Goal: Task Accomplishment & Management: Manage account settings

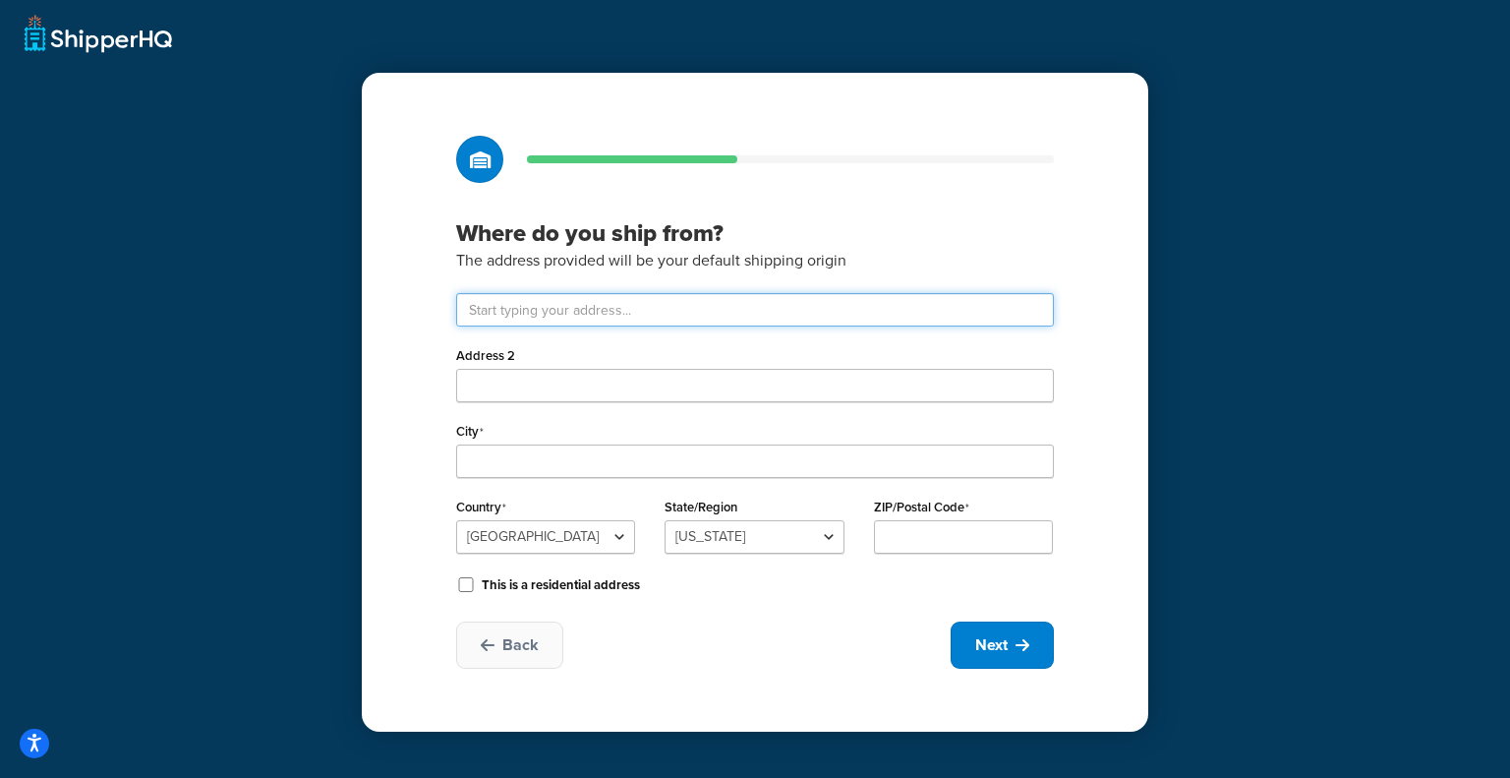
click at [687, 300] on input "text" at bounding box center [755, 309] width 598 height 33
type input "Shop No 1, 26th Residence Building"
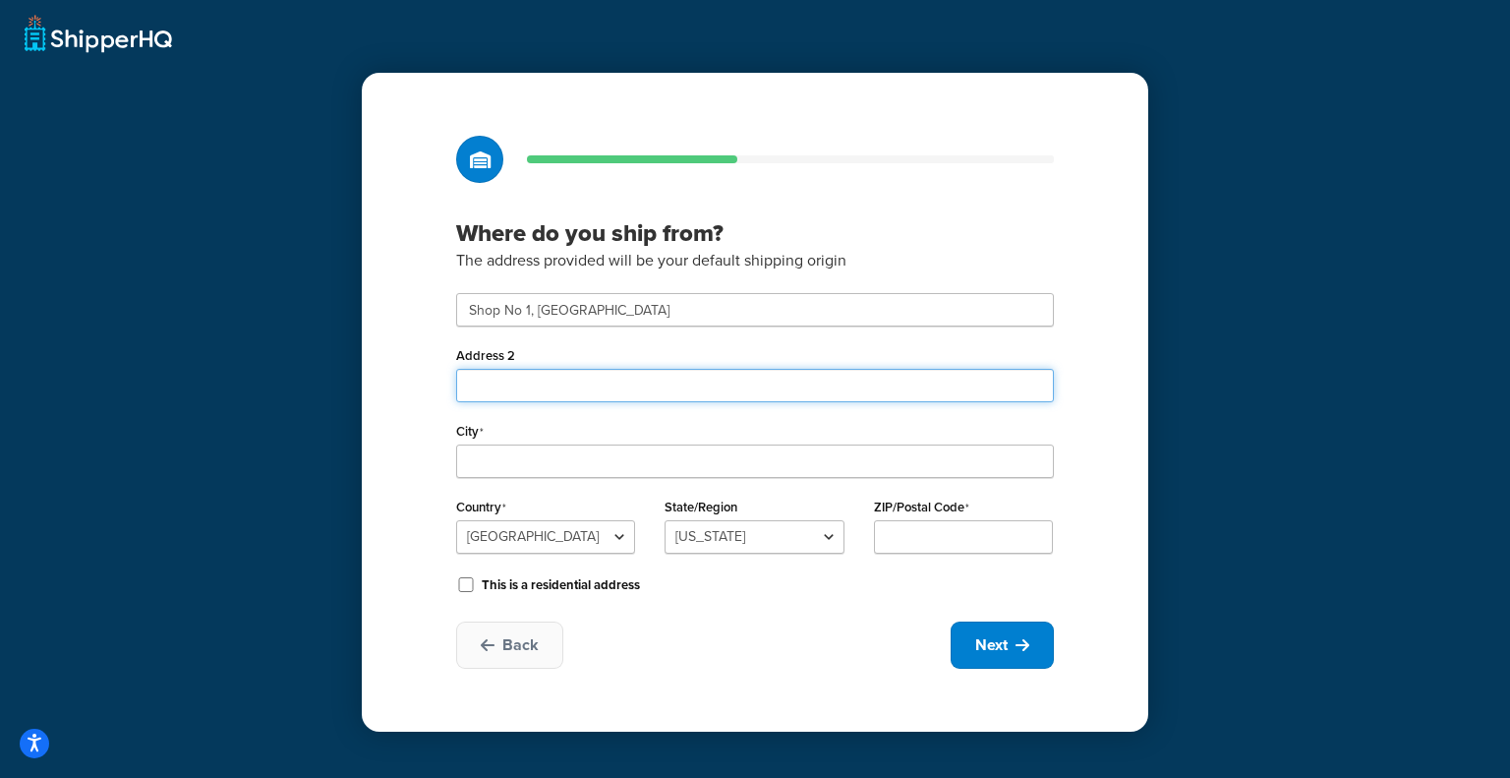
type input "Plot 26-C Ittehad Commercial Lane 6"
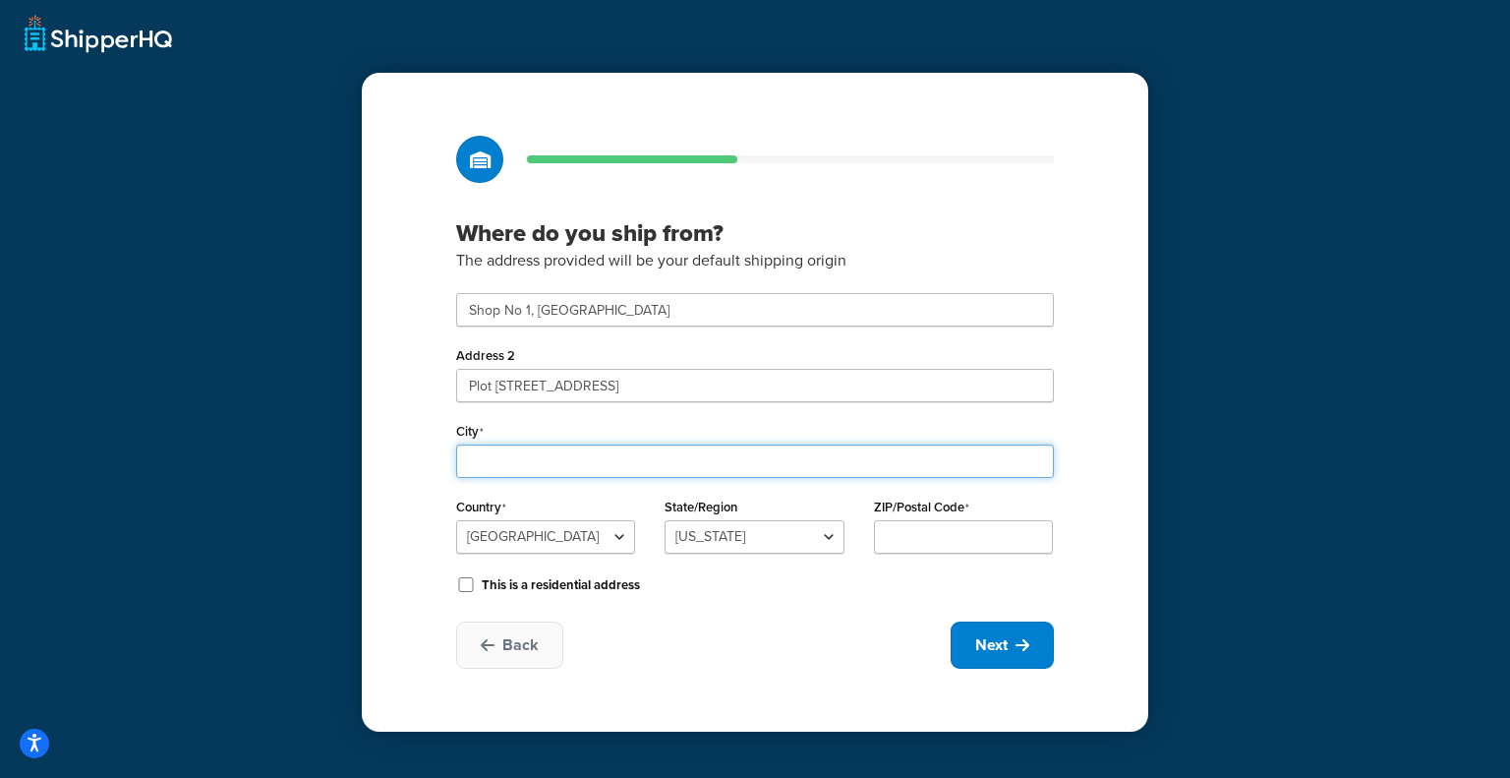
type input "Karachi"
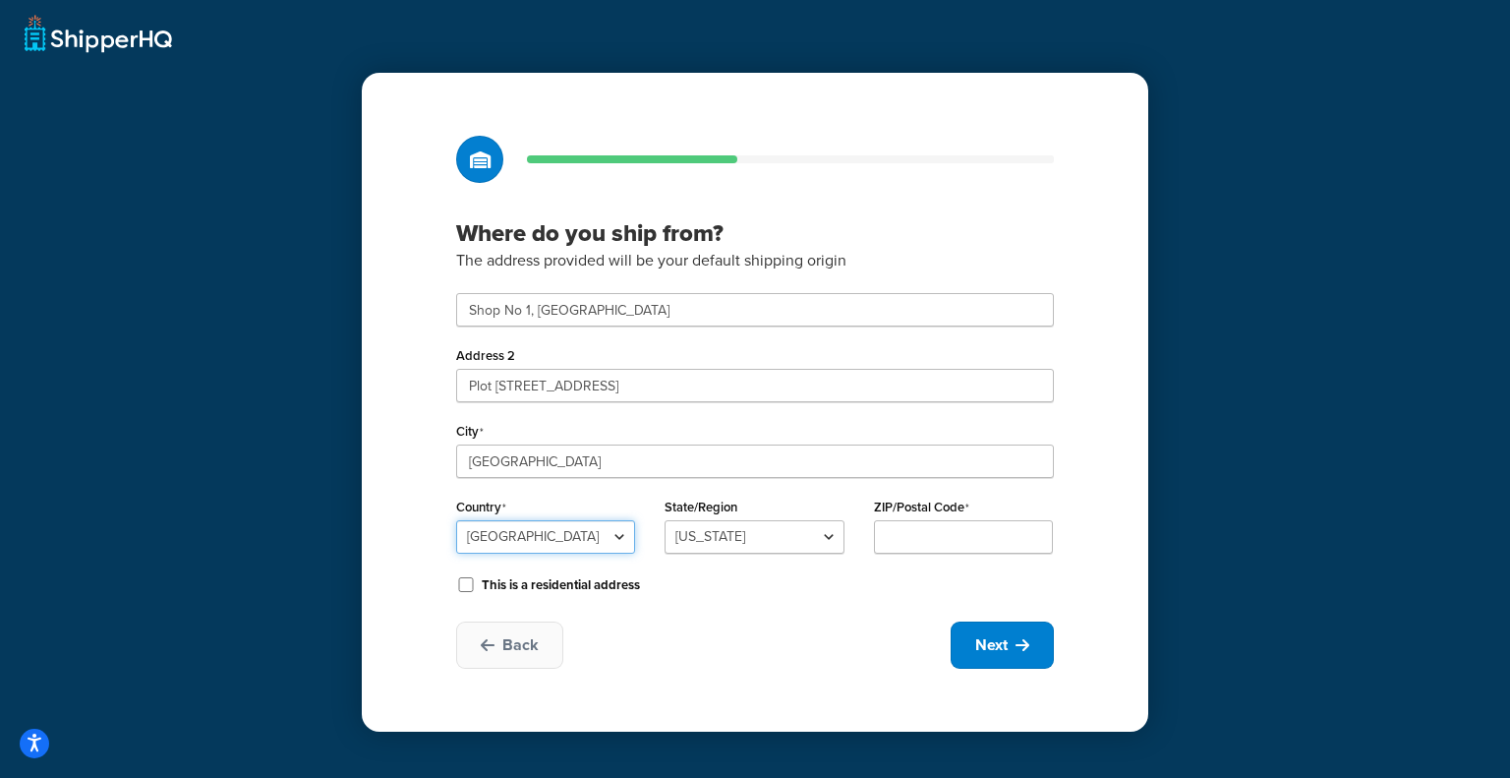
select select "1163"
type input "75500"
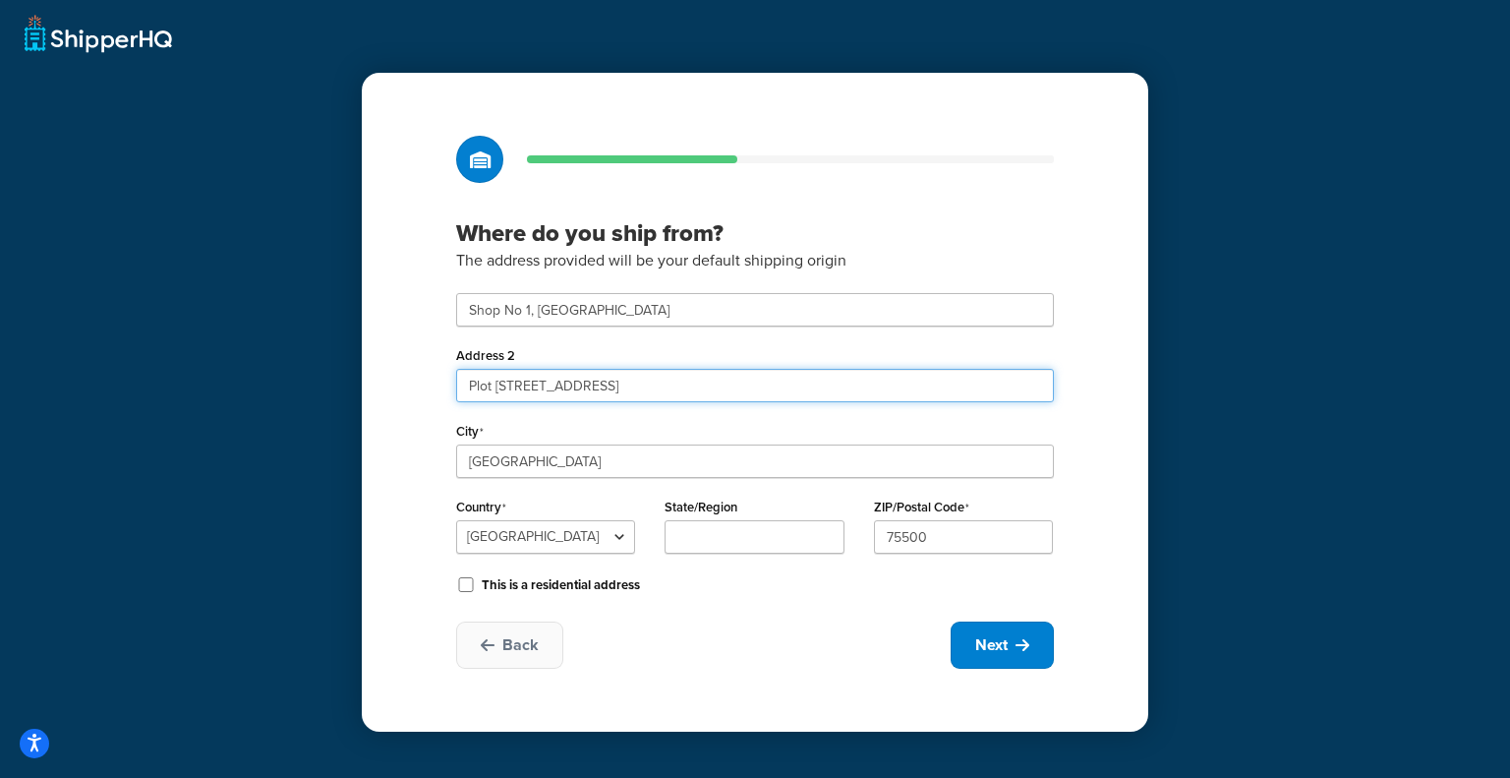
click at [741, 385] on input "Plot 26-C Ittehad Commercial Lane 6" at bounding box center [755, 385] width 598 height 33
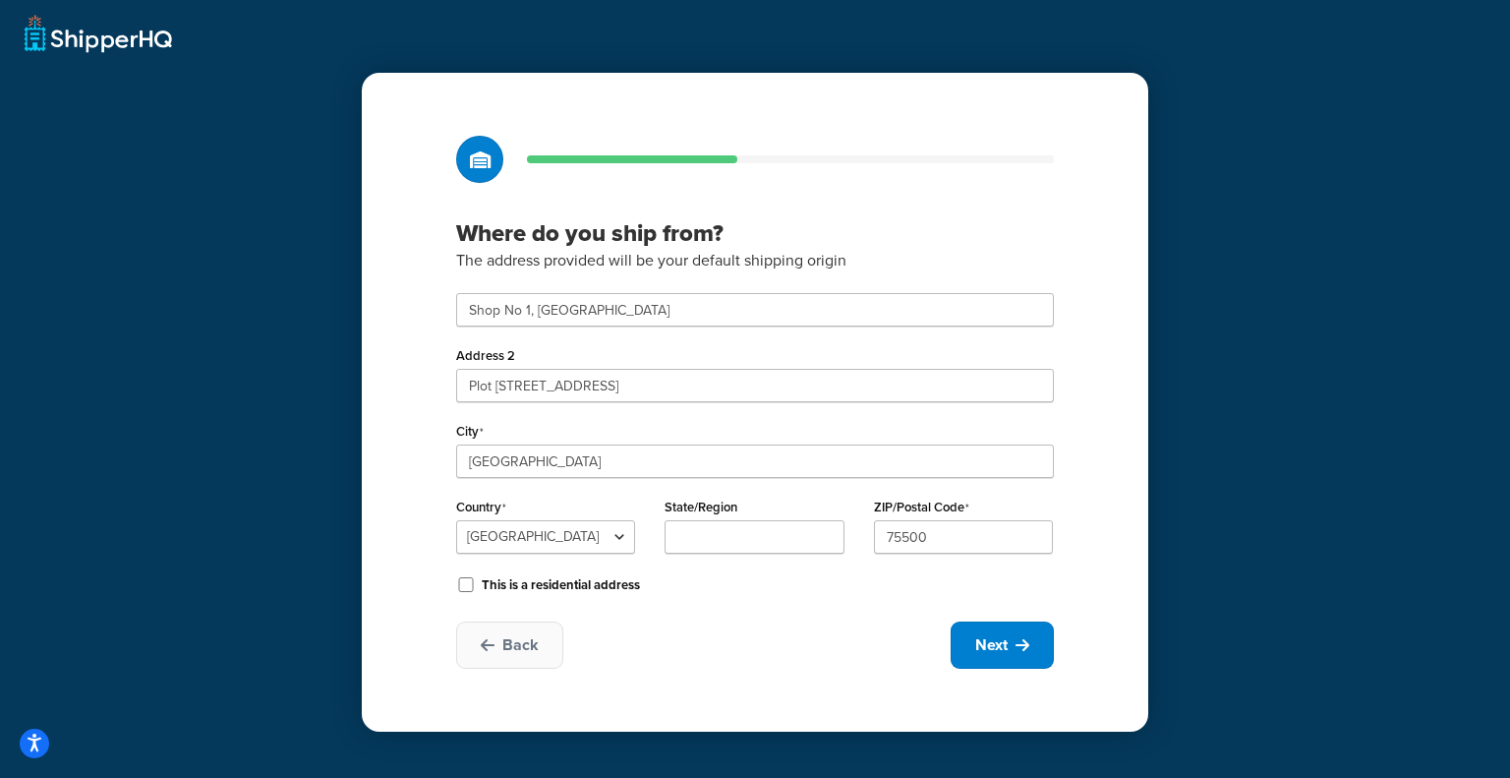
click at [903, 438] on div "City Karachi" at bounding box center [755, 447] width 598 height 61
click at [802, 548] on input "State/Region" at bounding box center [754, 536] width 179 height 33
type input "Sindh"
click at [994, 645] on span "Next" at bounding box center [991, 645] width 32 height 22
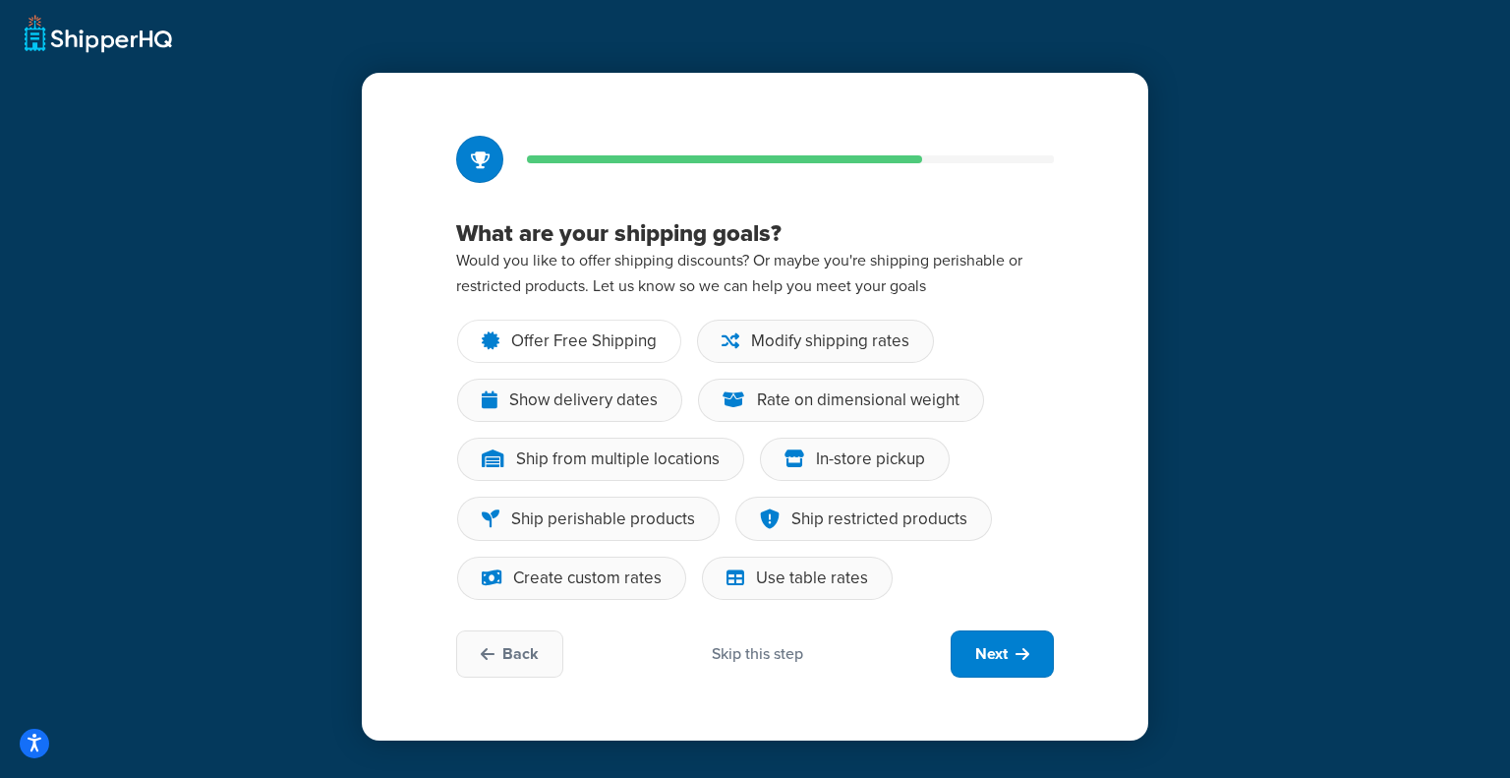
click at [603, 345] on div "Offer Free Shipping" at bounding box center [584, 341] width 146 height 20
click at [0, 0] on input "Offer Free Shipping" at bounding box center [0, 0] width 0 height 0
click at [844, 334] on div "Modify shipping rates" at bounding box center [830, 341] width 158 height 20
click at [0, 0] on input "Modify shipping rates" at bounding box center [0, 0] width 0 height 0
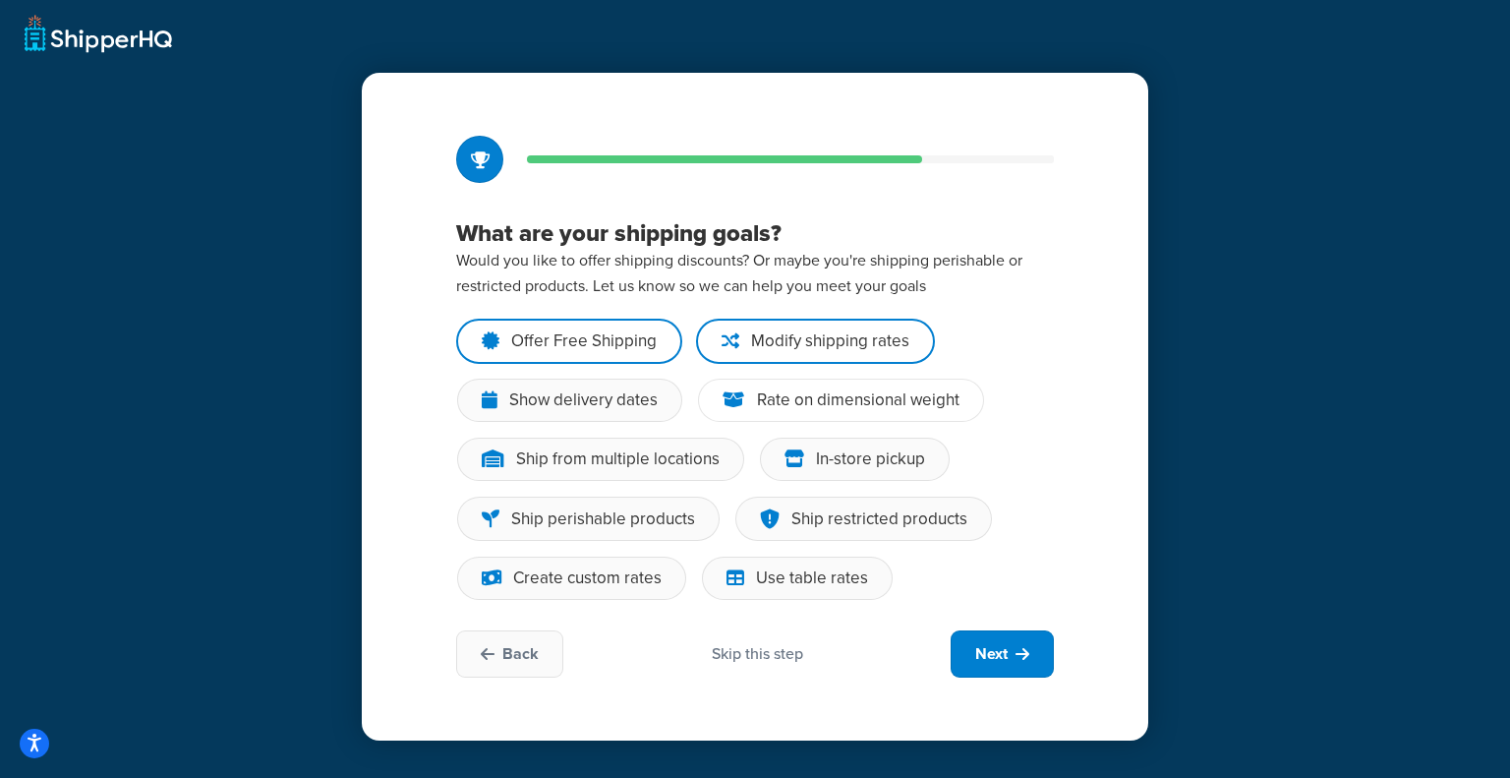
click at [854, 383] on div "Rate on dimensional weight" at bounding box center [841, 400] width 286 height 43
click at [0, 0] on input "Rate on dimensional weight" at bounding box center [0, 0] width 0 height 0
click at [633, 400] on div "Show delivery dates" at bounding box center [583, 400] width 148 height 20
click at [0, 0] on input "Show delivery dates" at bounding box center [0, 0] width 0 height 0
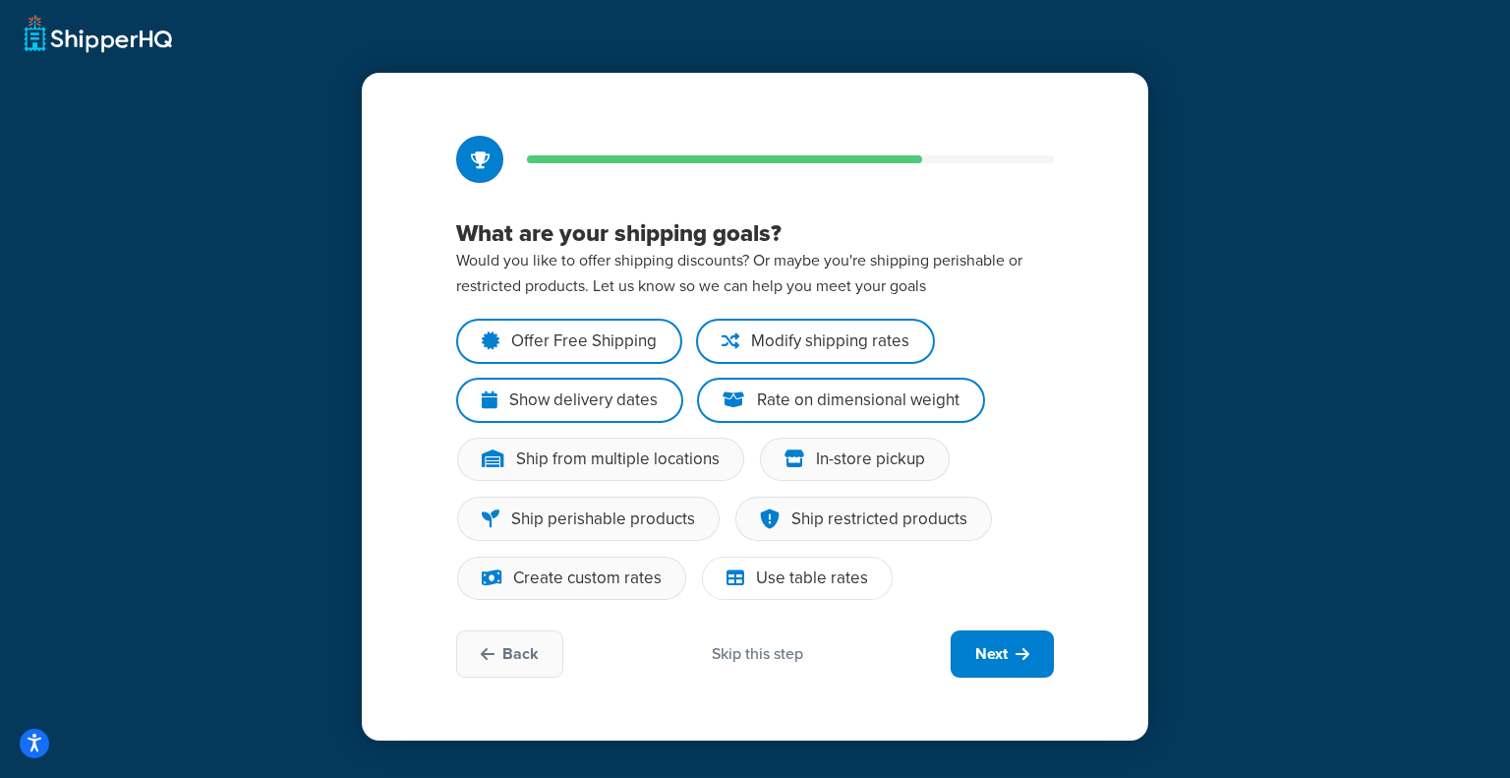
click at [784, 574] on div "Use table rates" at bounding box center [812, 578] width 112 height 20
click at [0, 0] on input "Use table rates" at bounding box center [0, 0] width 0 height 0
click at [637, 576] on div "Create custom rates" at bounding box center [587, 578] width 148 height 20
click at [0, 0] on input "Create custom rates" at bounding box center [0, 0] width 0 height 0
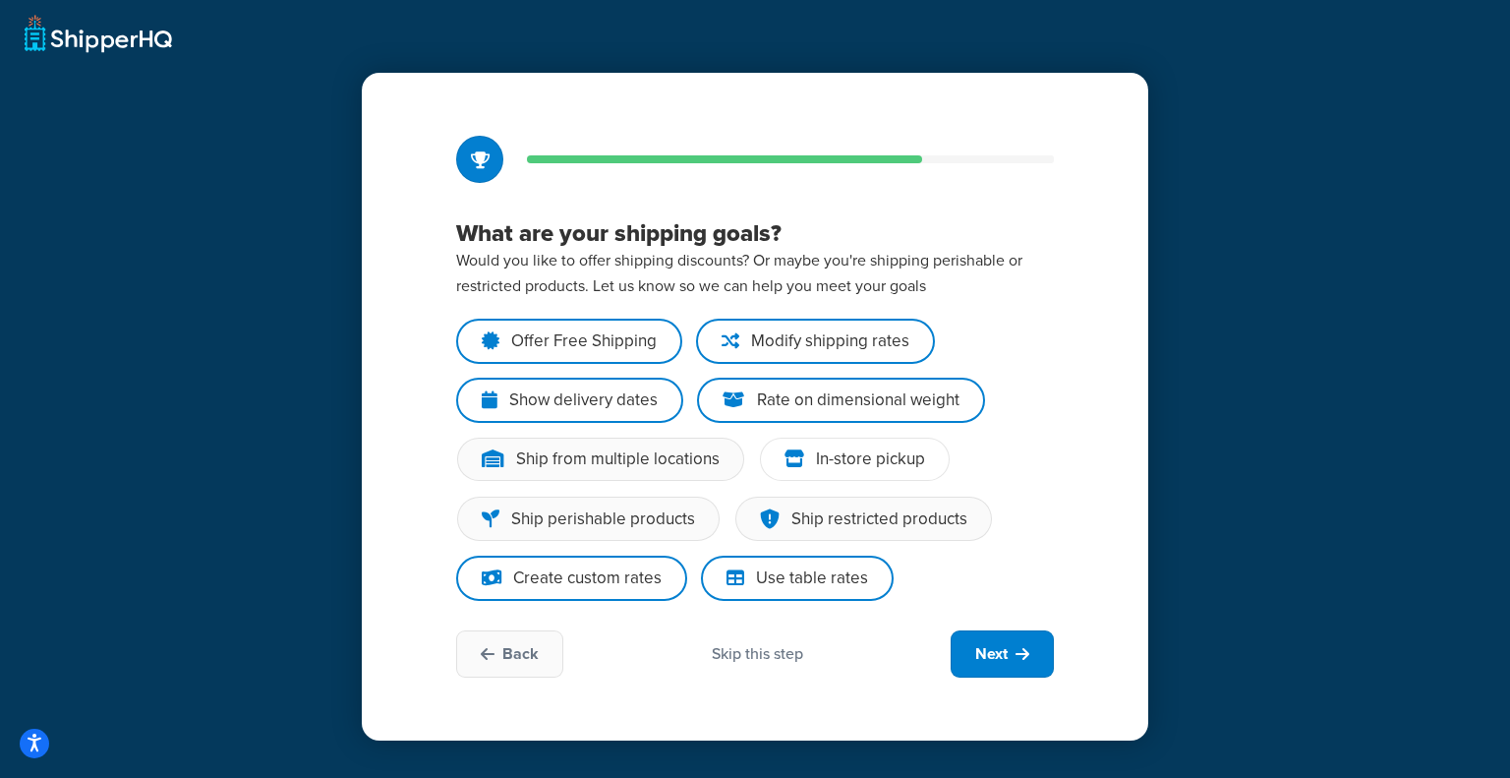
click at [840, 461] on div "In-store pickup" at bounding box center [870, 459] width 109 height 20
click at [0, 0] on input "In-store pickup" at bounding box center [0, 0] width 0 height 0
click at [972, 648] on button "Next" at bounding box center [1002, 653] width 103 height 47
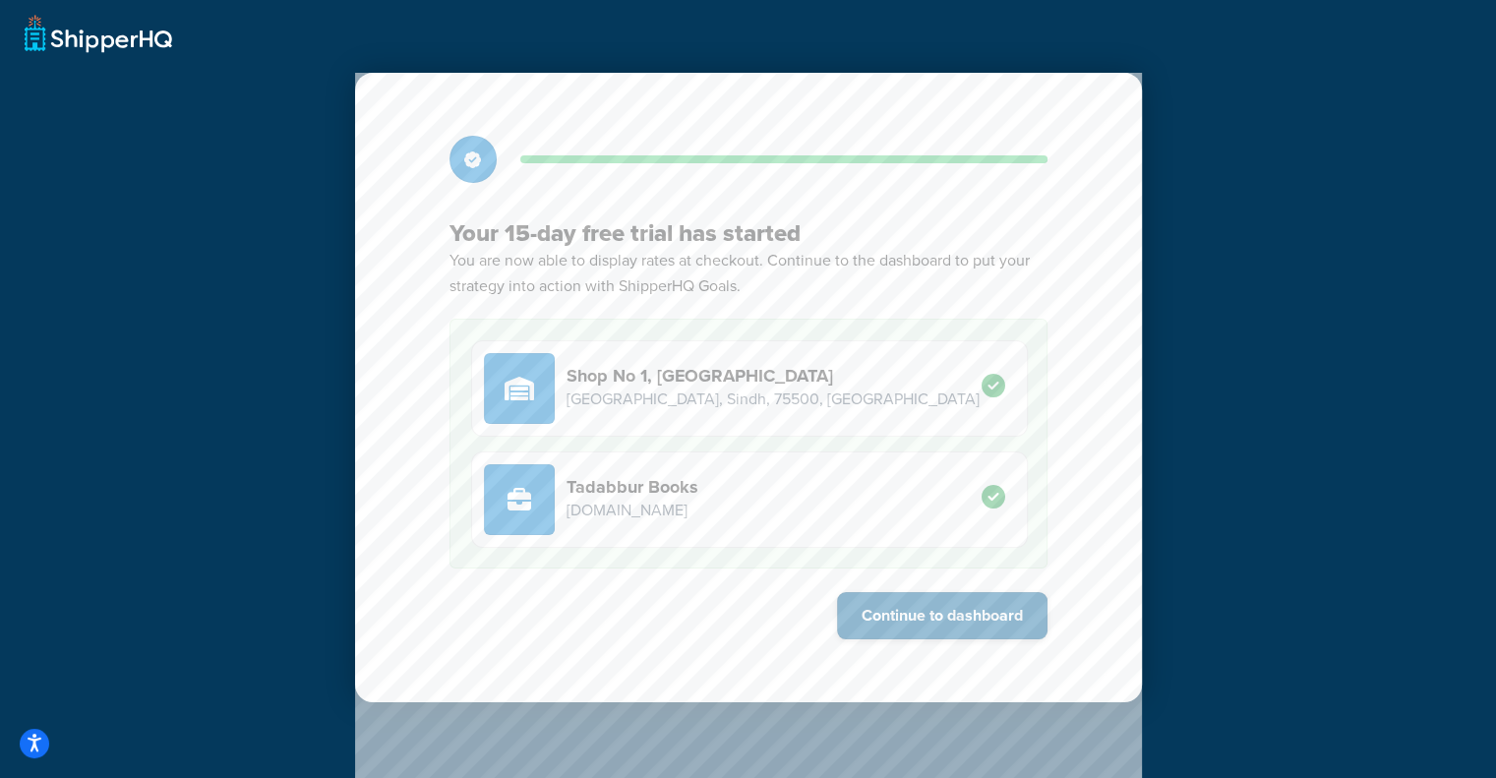
click at [949, 609] on button "Continue to dashboard" at bounding box center [942, 615] width 210 height 47
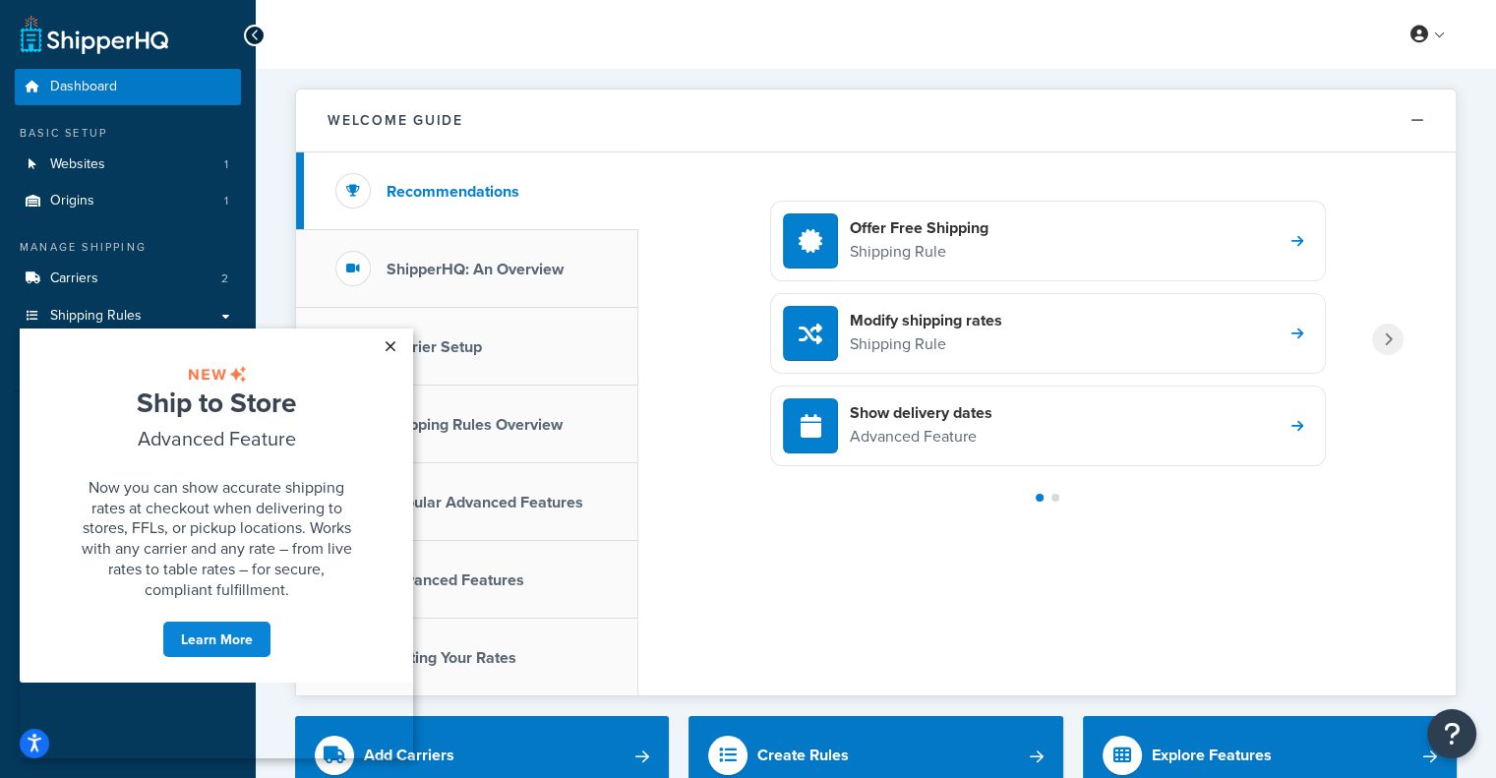
click at [397, 348] on link "×" at bounding box center [390, 345] width 34 height 35
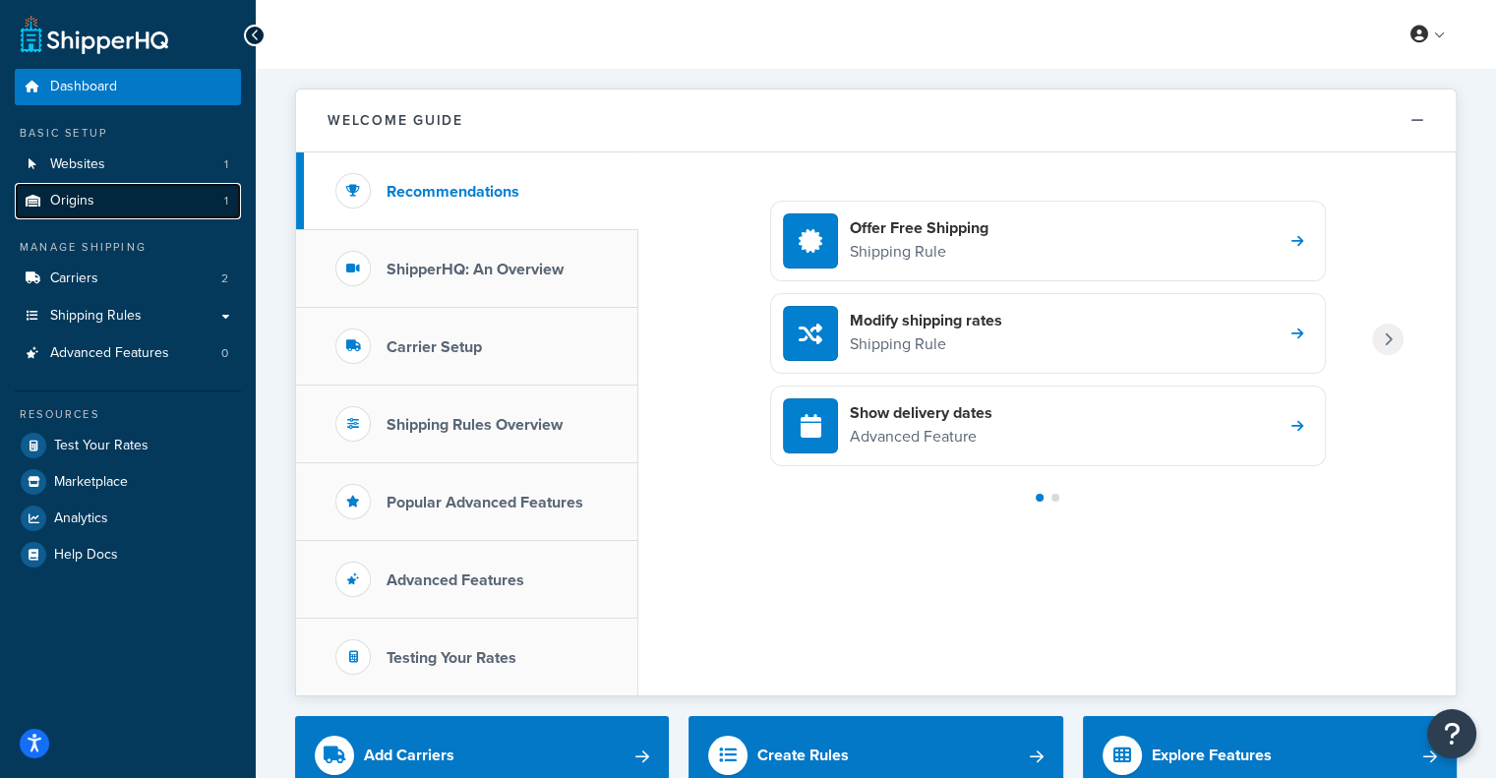
click at [173, 217] on link "Origins 1" at bounding box center [128, 201] width 226 height 36
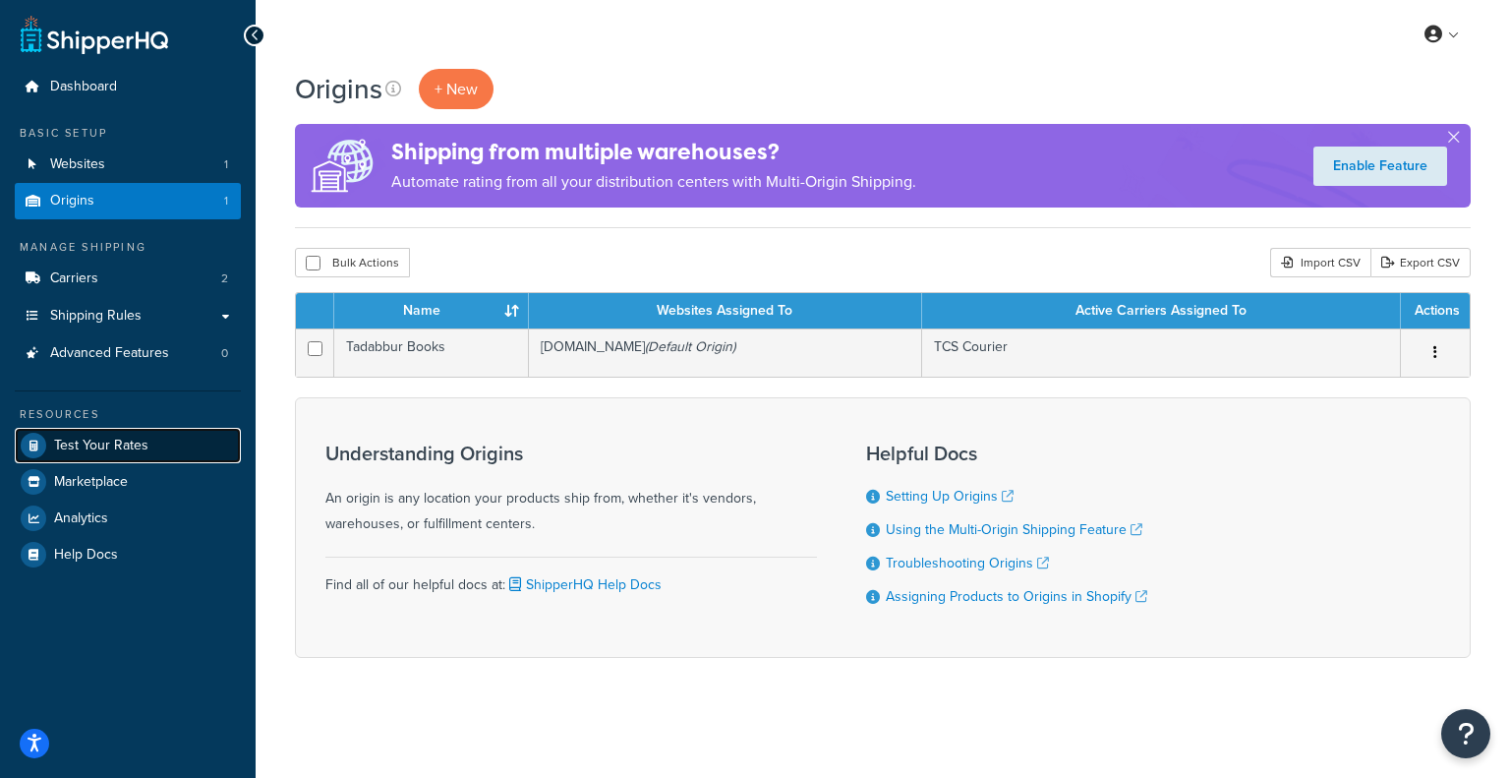
click at [156, 440] on link "Test Your Rates" at bounding box center [128, 445] width 226 height 35
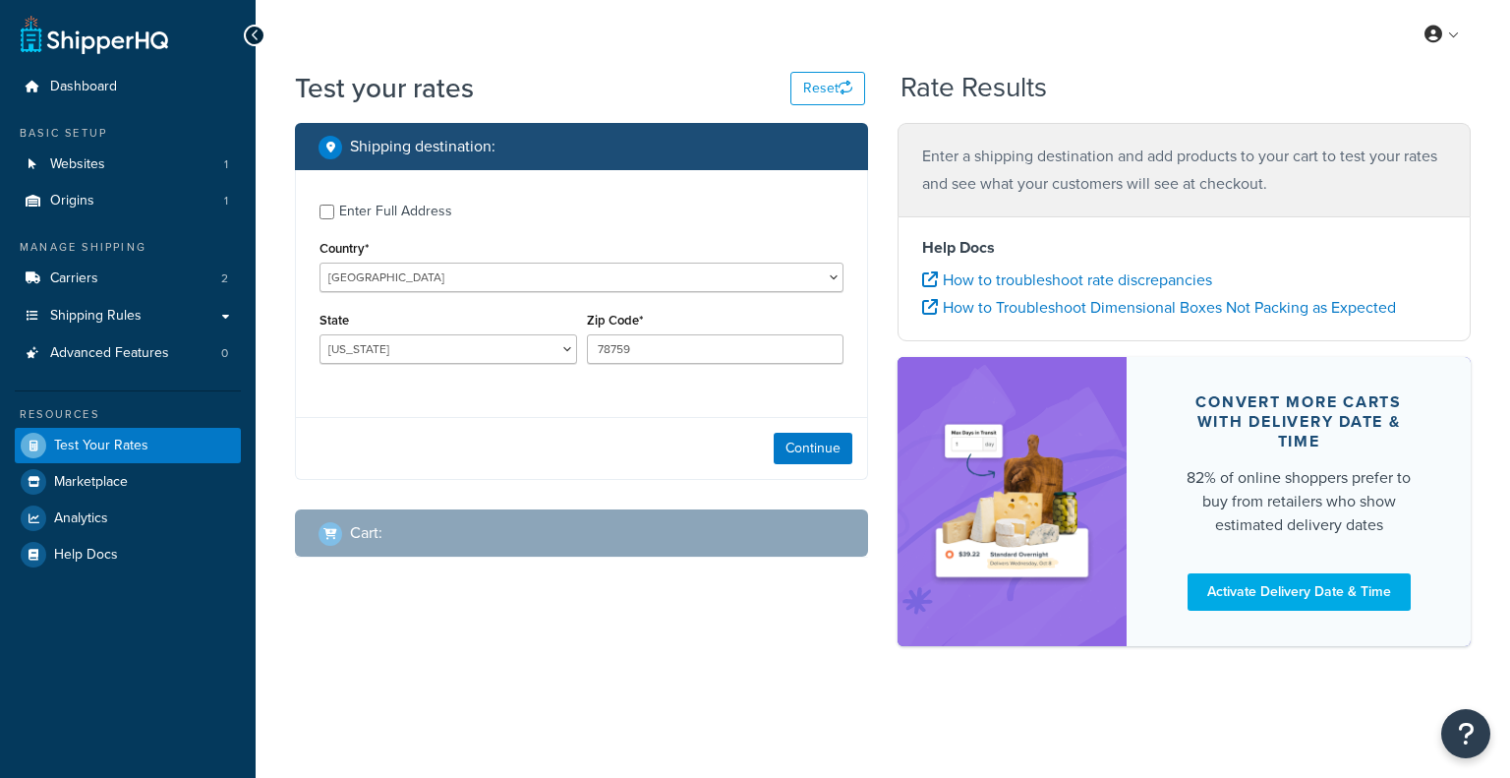
select select "TX"
click at [121, 324] on span "Shipping Rules" at bounding box center [95, 316] width 91 height 17
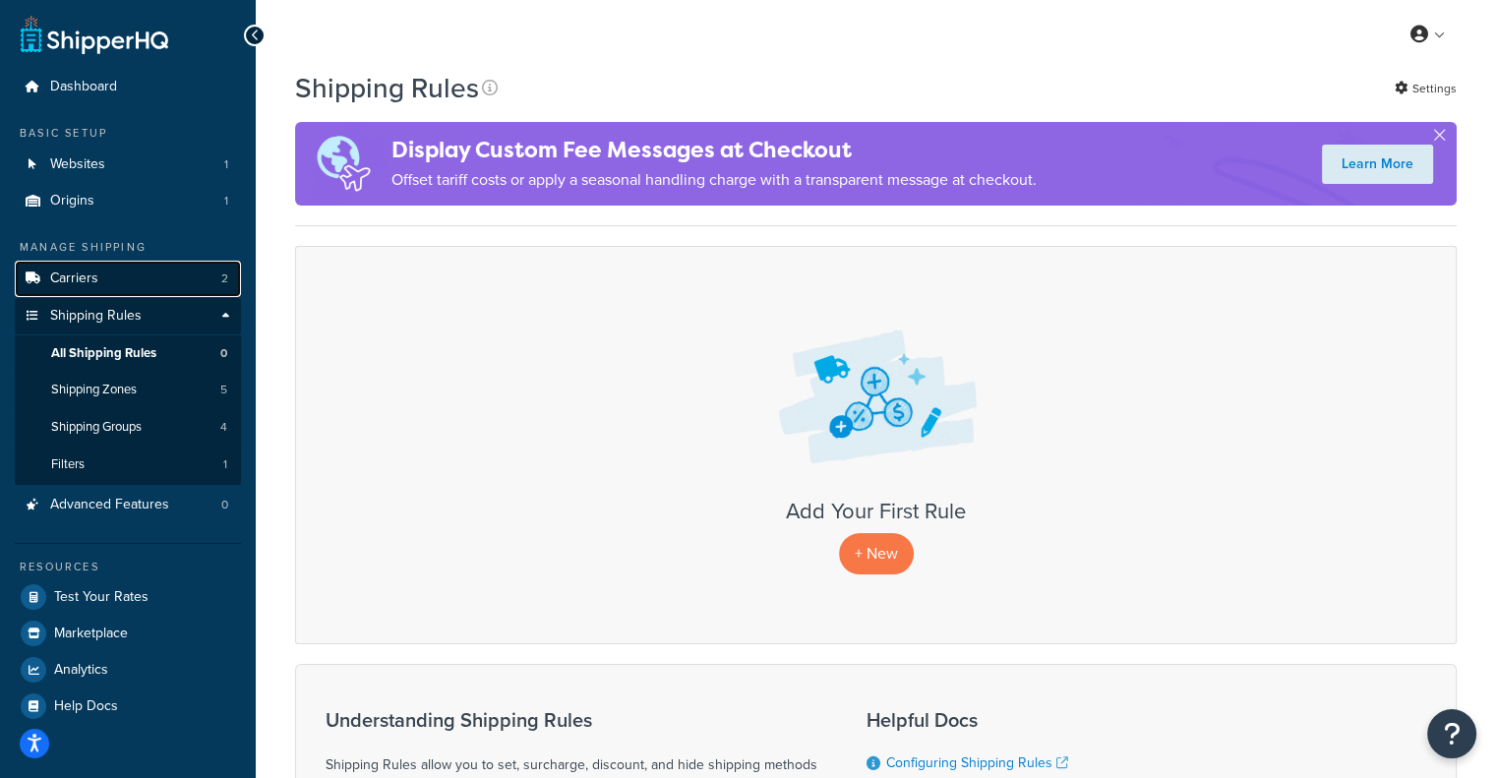
click at [206, 285] on link "Carriers 2" at bounding box center [128, 279] width 226 height 36
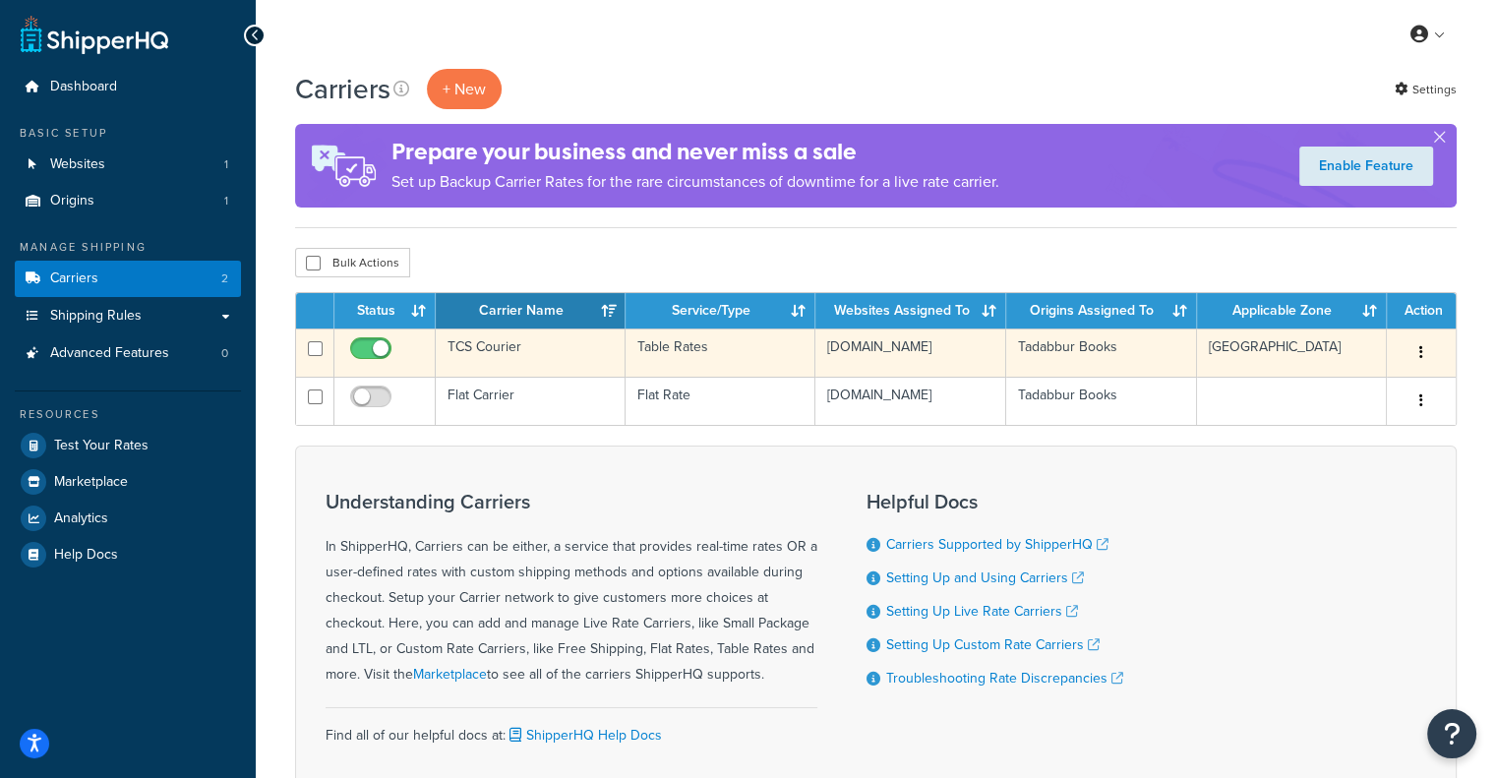
click at [1424, 348] on button "button" at bounding box center [1421, 352] width 28 height 31
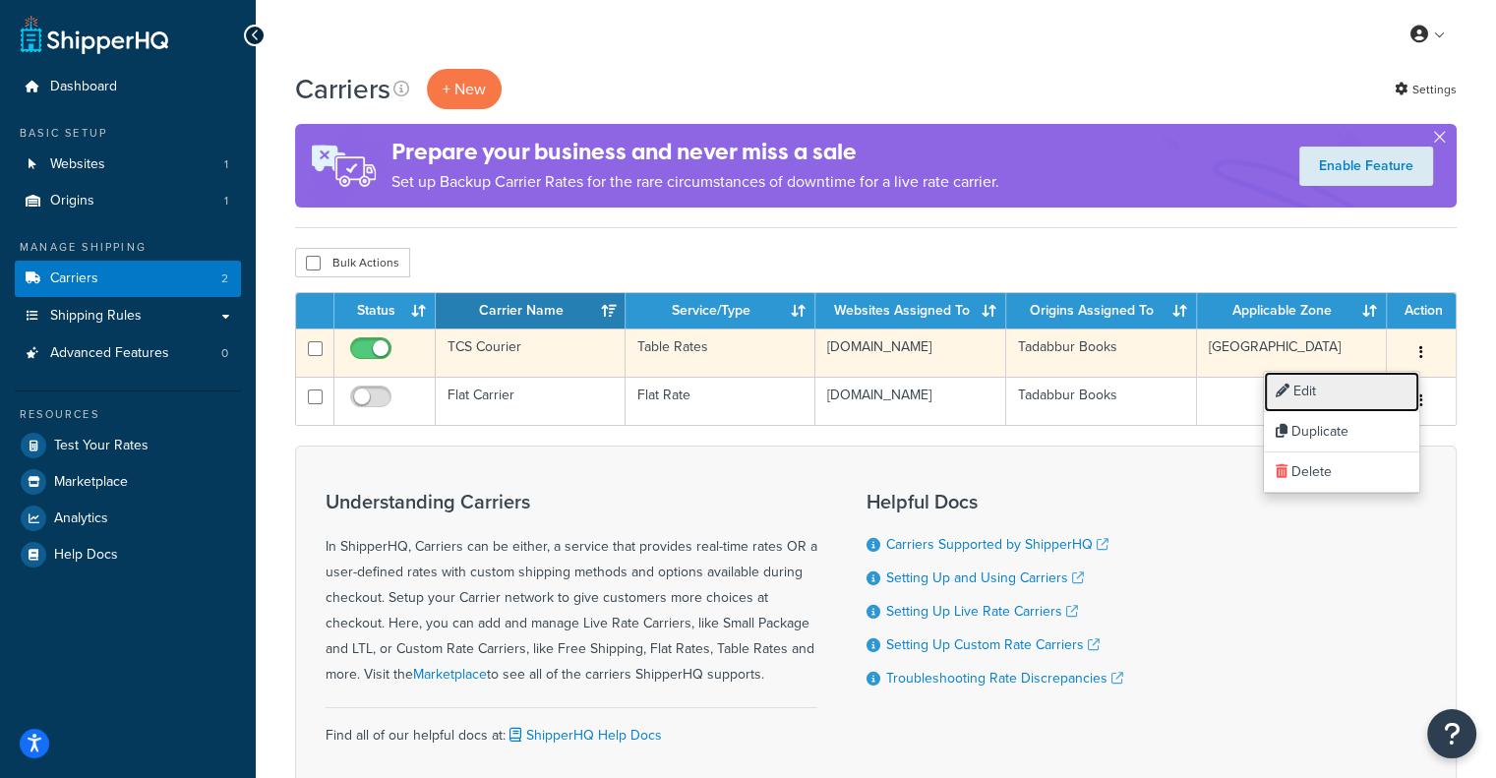
click at [1335, 384] on link "Edit" at bounding box center [1341, 392] width 155 height 40
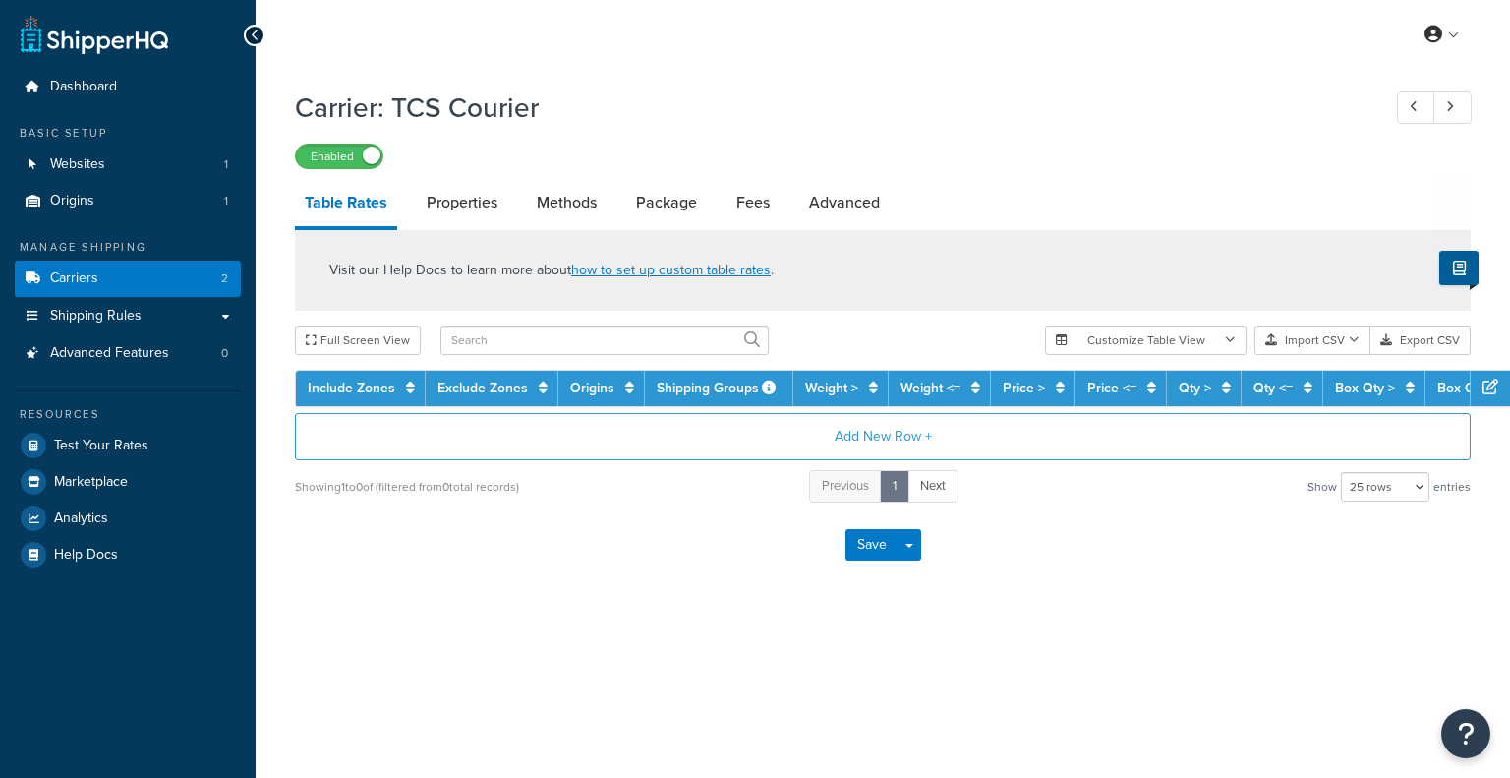
select select "25"
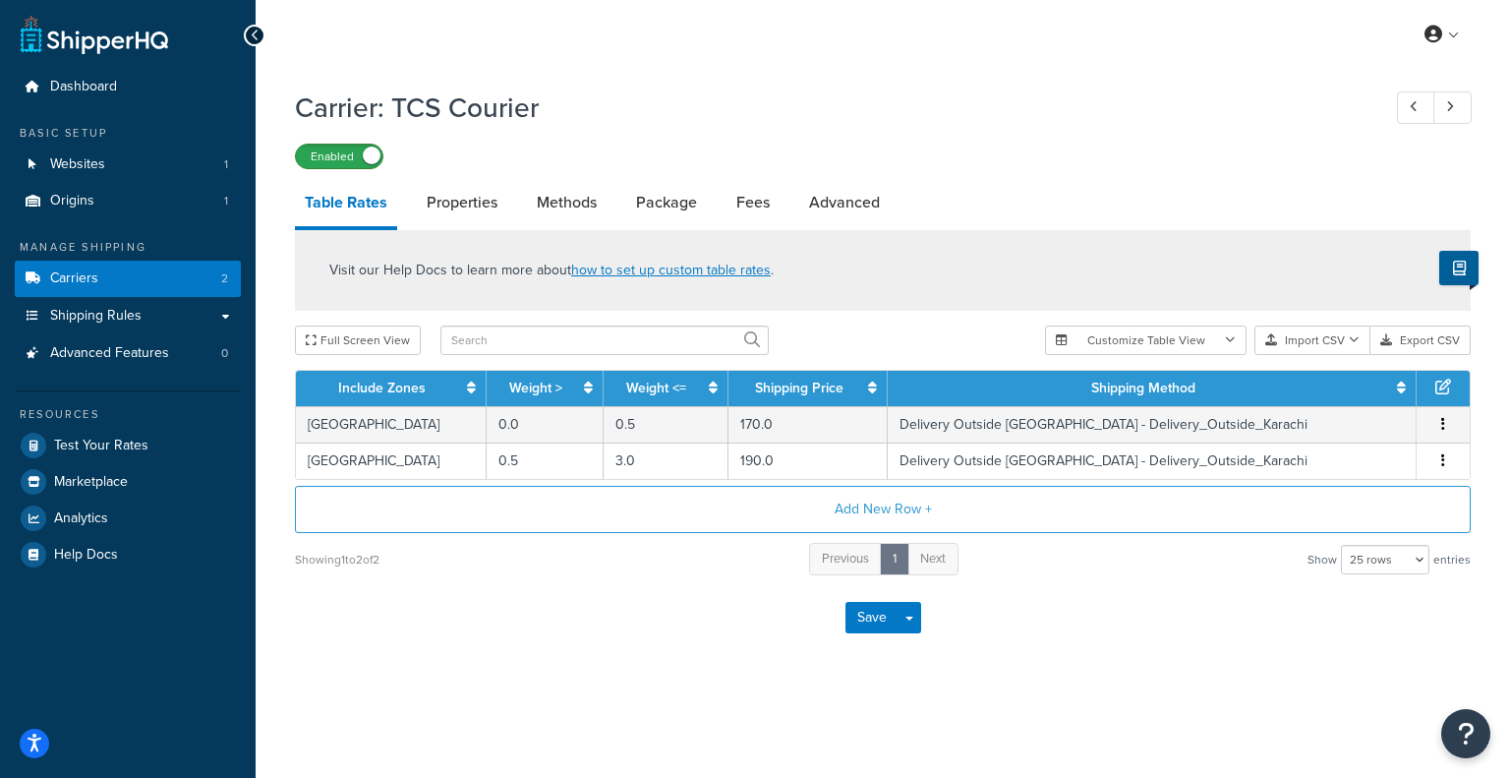
click at [344, 153] on label "Enabled" at bounding box center [339, 157] width 87 height 24
click at [256, 39] on icon at bounding box center [255, 36] width 9 height 14
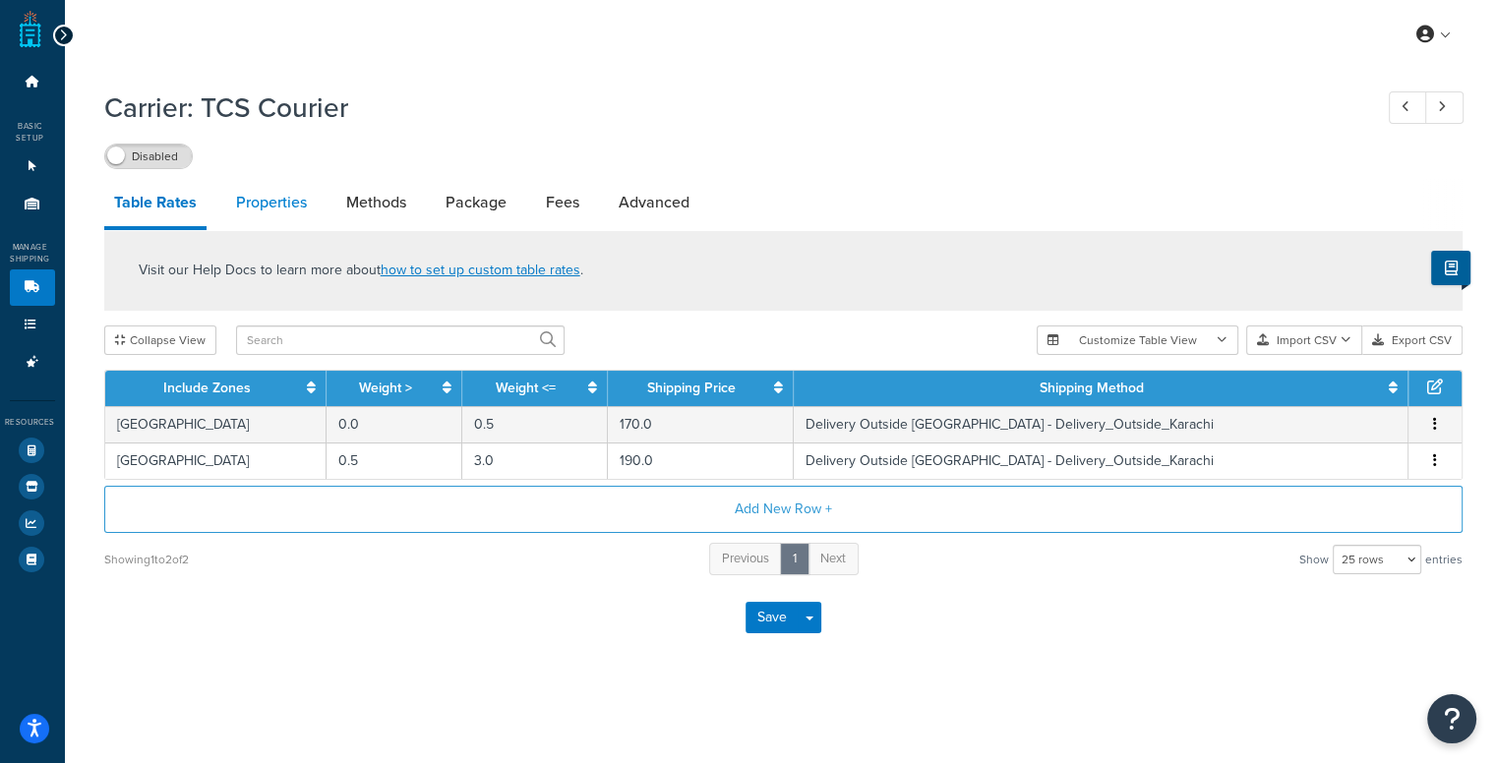
click at [296, 196] on link "Properties" at bounding box center [271, 202] width 90 height 47
select select "HIGHEST"
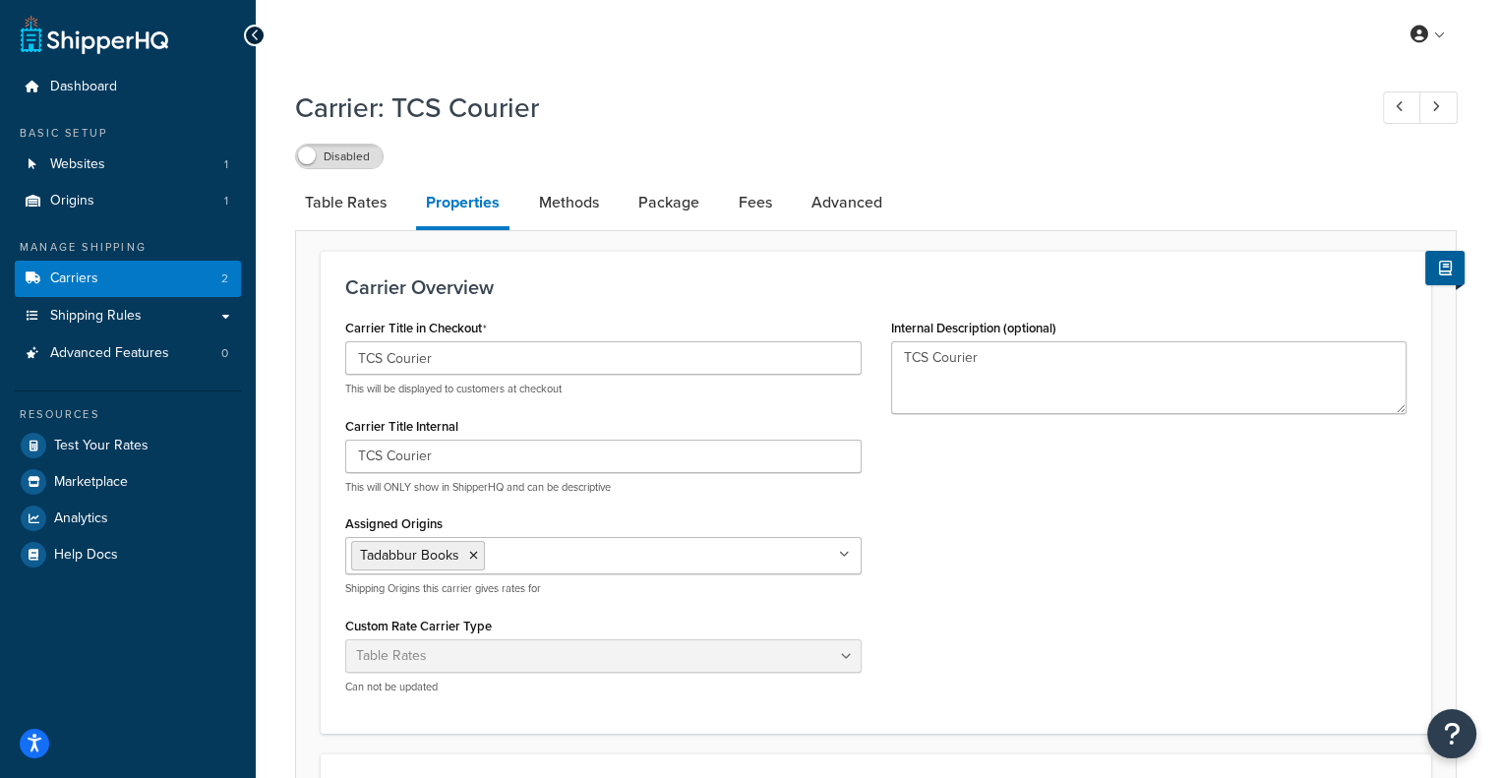
click at [483, 206] on link "Properties" at bounding box center [462, 204] width 93 height 51
click at [573, 207] on link "Methods" at bounding box center [569, 202] width 80 height 47
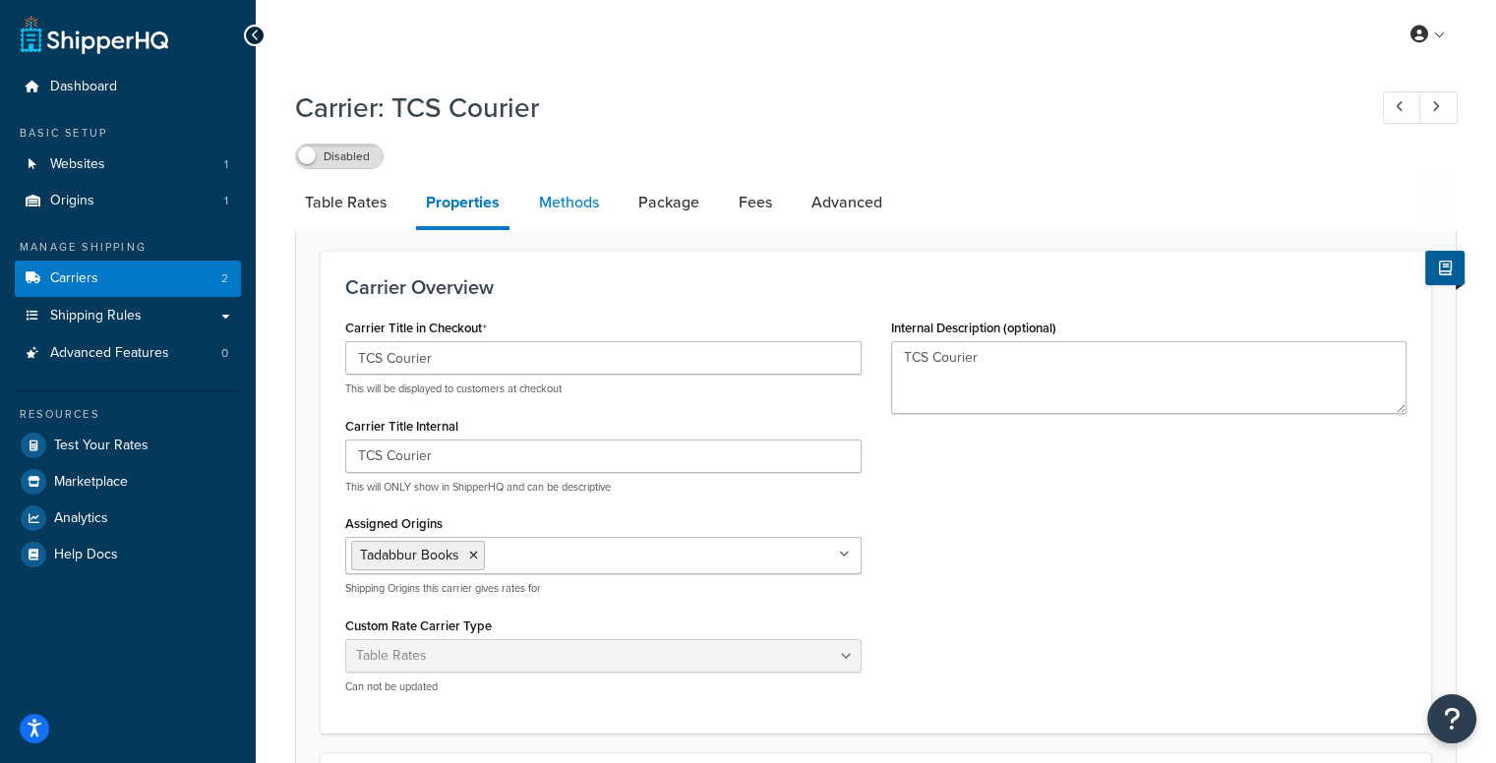
select select "25"
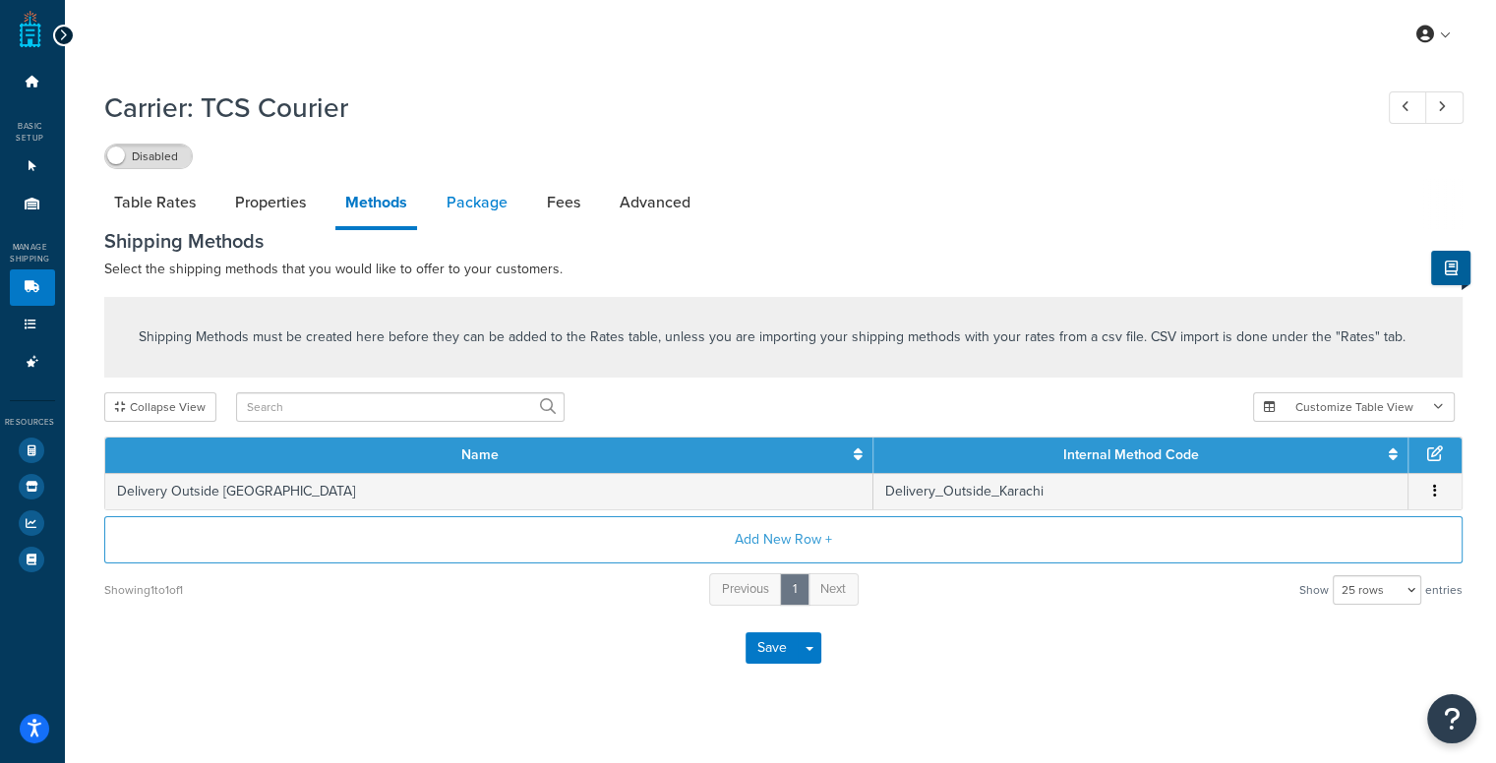
click at [489, 207] on link "Package" at bounding box center [477, 202] width 81 height 47
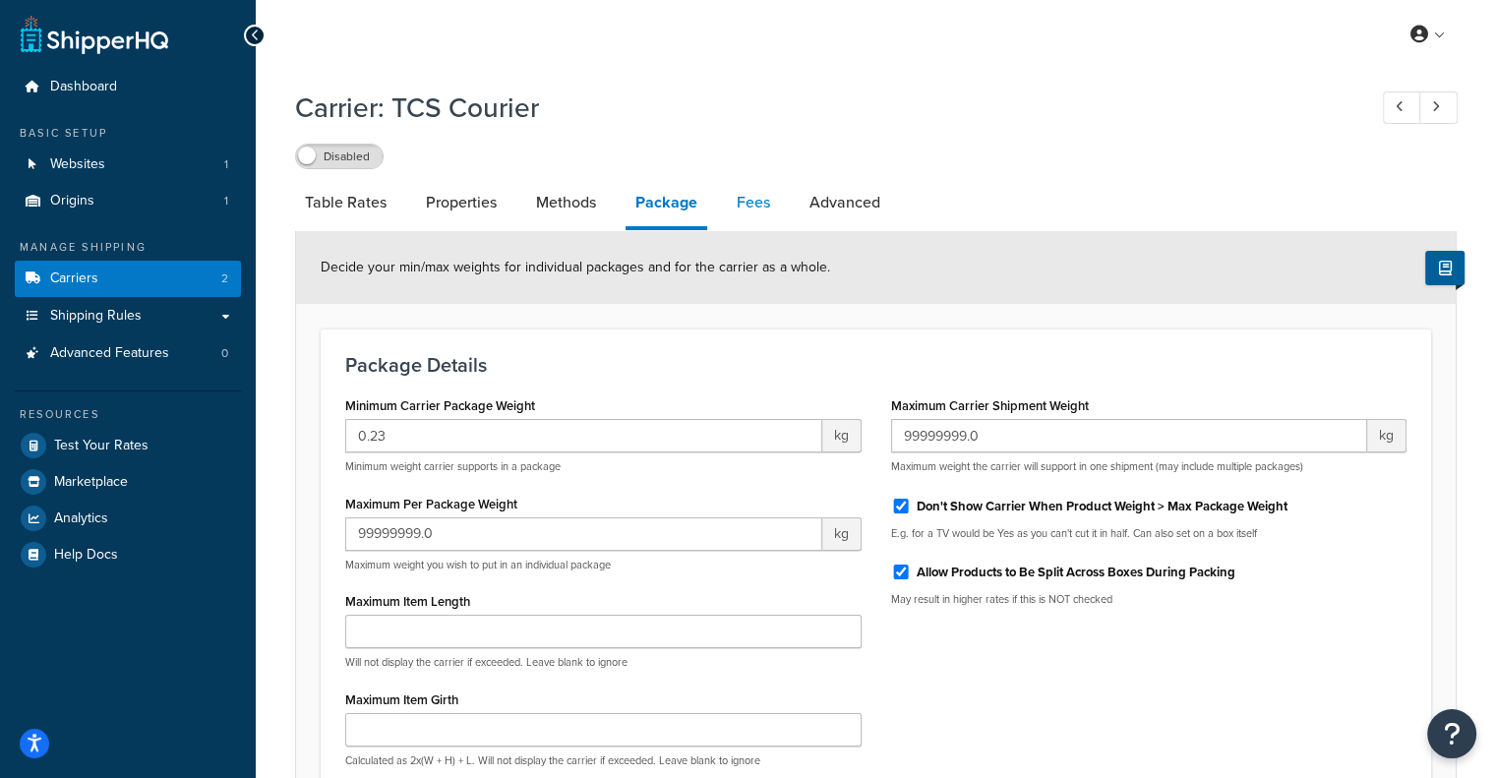
click at [751, 206] on link "Fees" at bounding box center [753, 202] width 53 height 47
select select "AFTER"
